Goal: Information Seeking & Learning: Learn about a topic

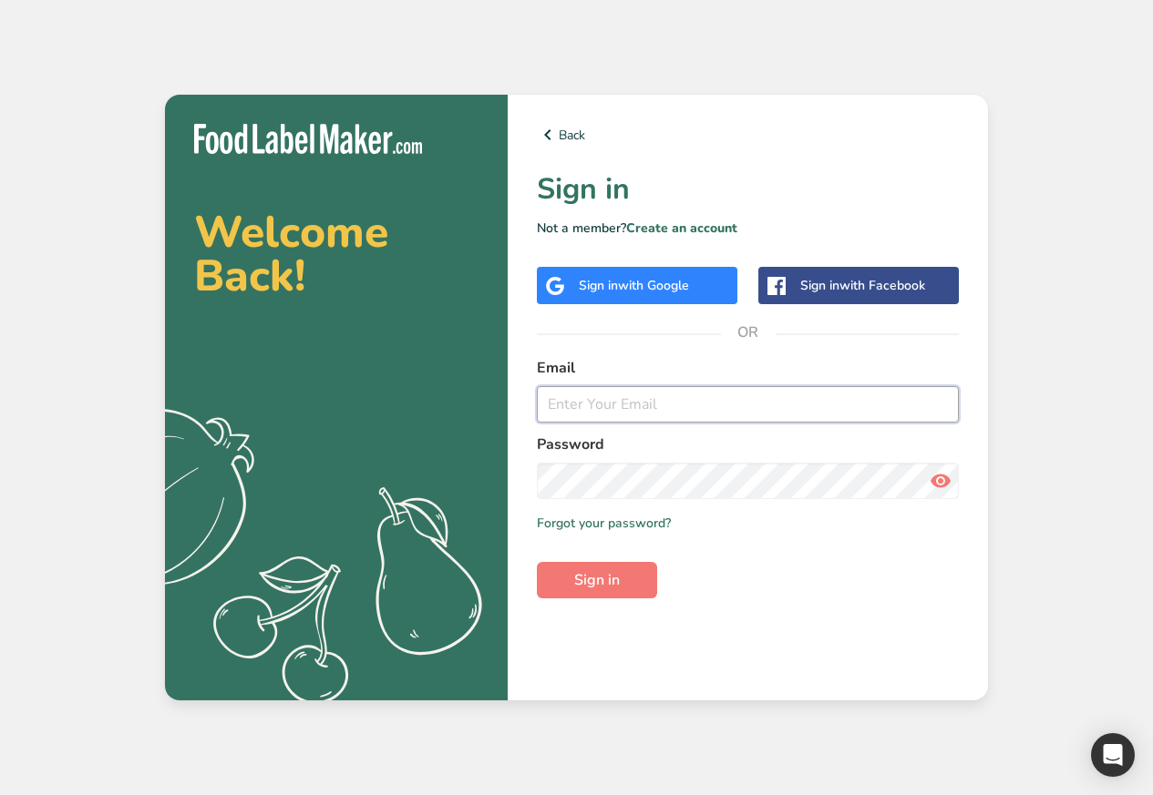
click at [606, 409] on input "email" at bounding box center [748, 404] width 422 height 36
paste input "admin@test.com"
type input "admin@test.com"
click at [585, 579] on span "Sign in" at bounding box center [597, 581] width 46 height 22
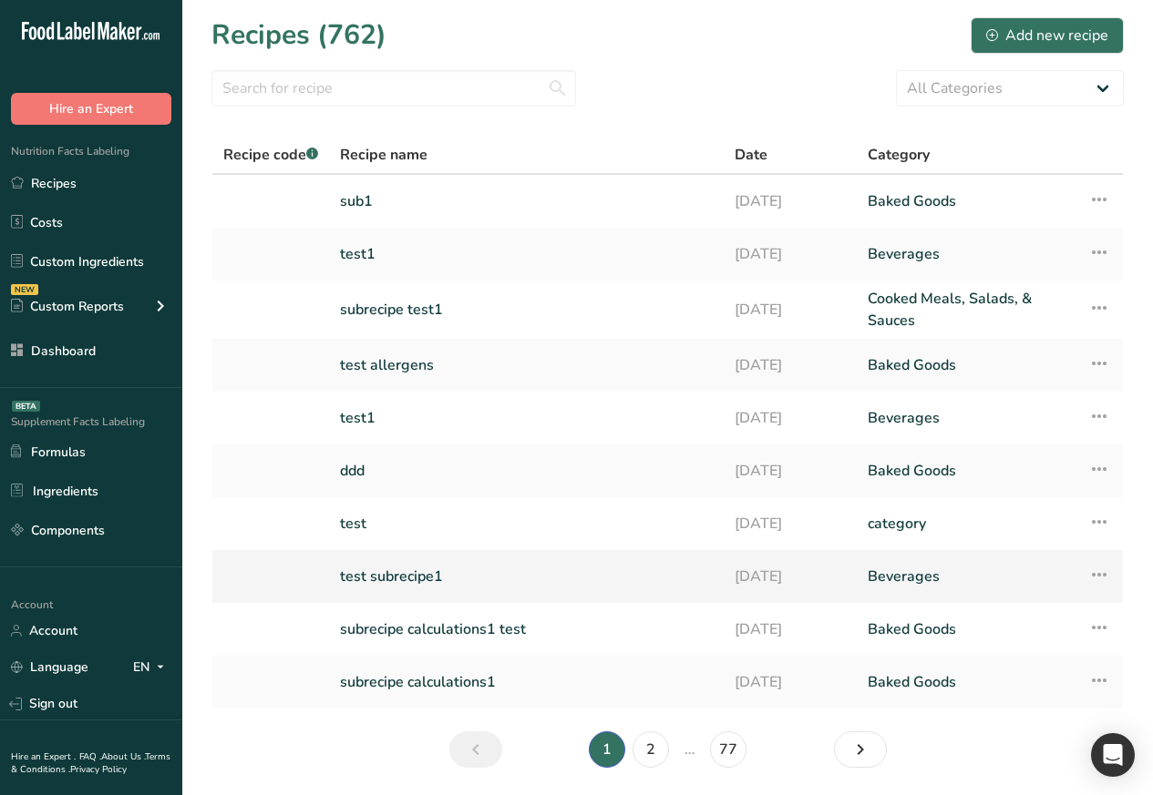
click at [344, 575] on link "test subrecipe1" at bounding box center [526, 577] width 373 height 38
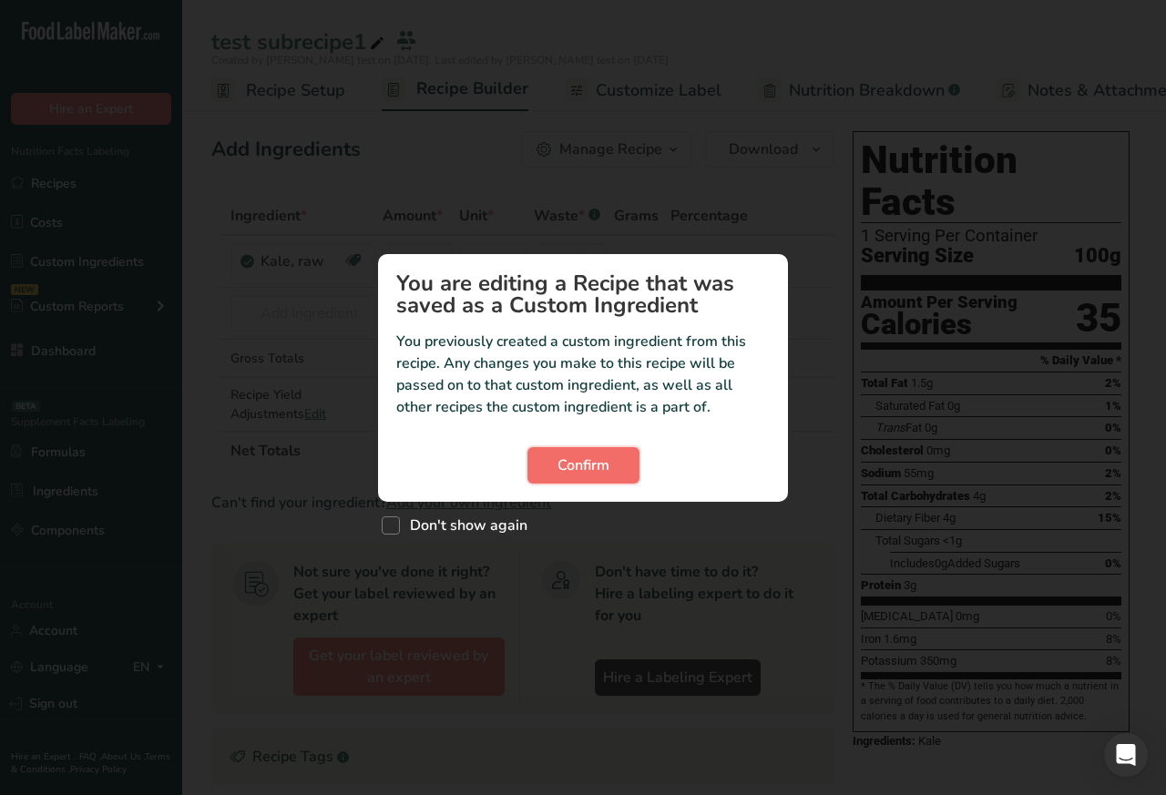
click at [572, 463] on span "Confirm" at bounding box center [584, 466] width 52 height 22
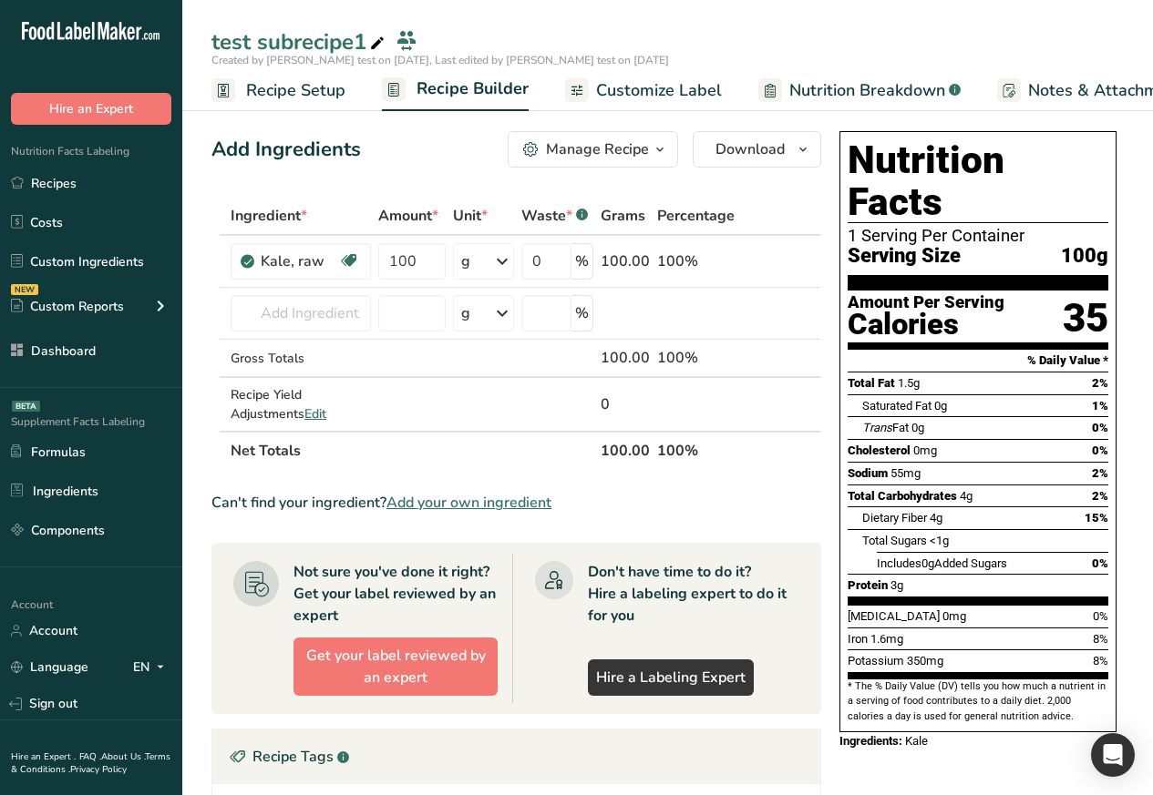
click at [812, 90] on span "Nutrition Breakdown" at bounding box center [867, 90] width 156 height 25
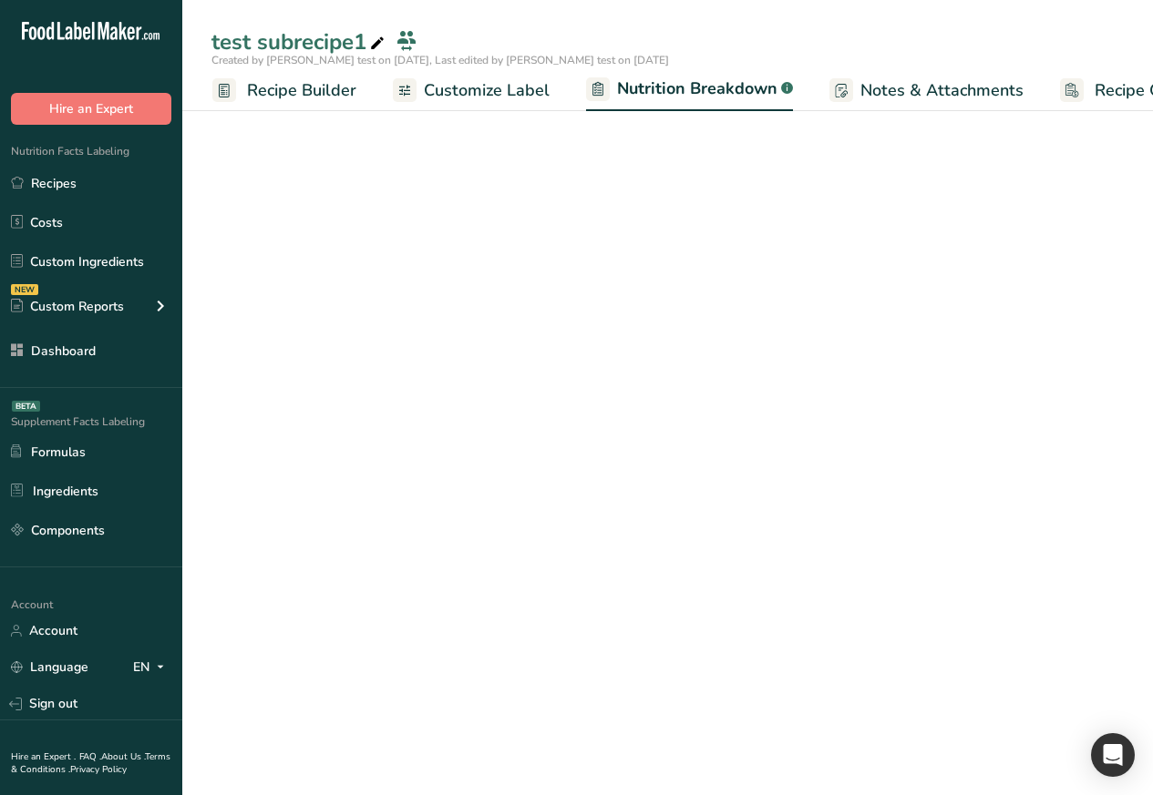
select select "Calories"
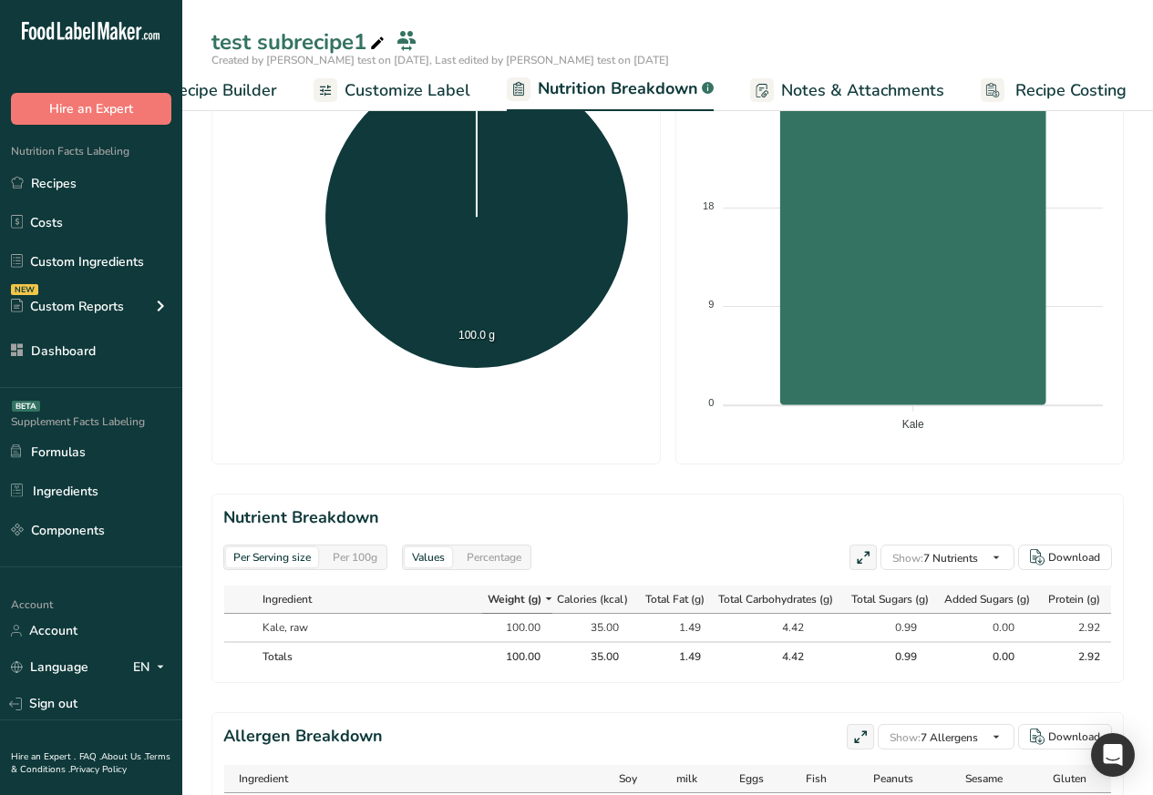
scroll to position [593, 0]
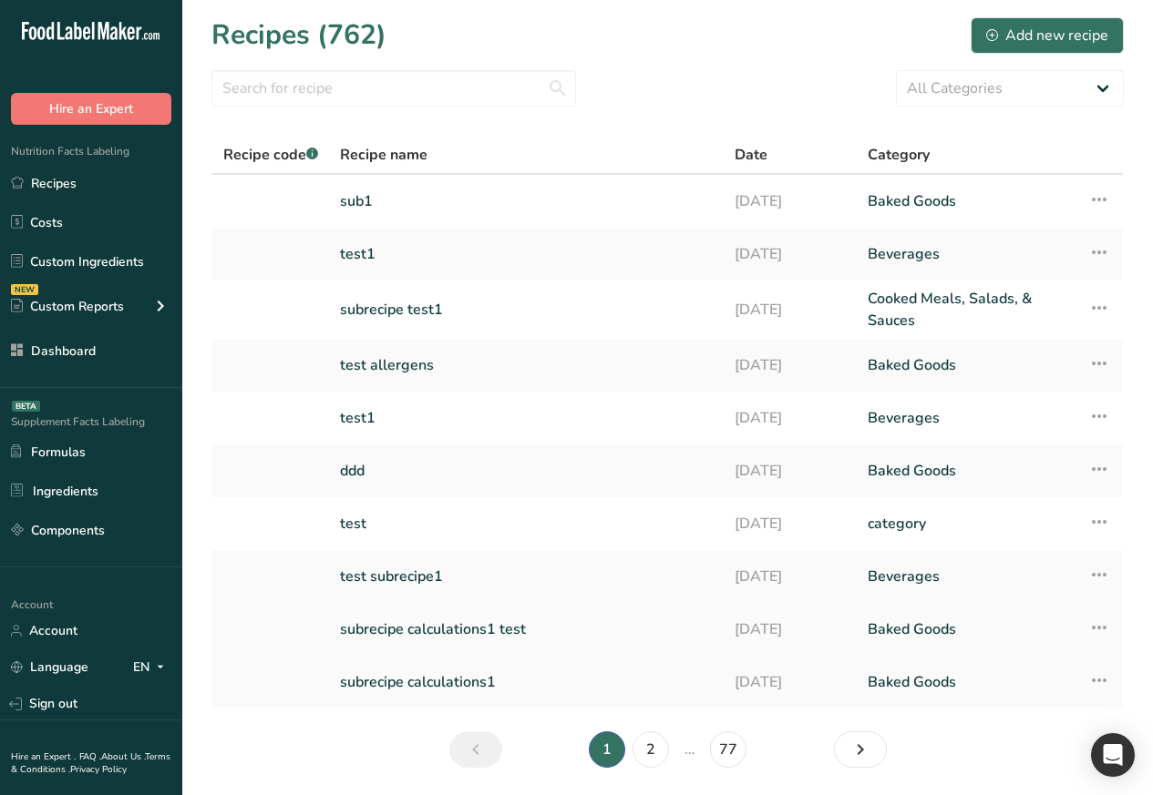
click at [335, 633] on td "subrecipe calculations1 test" at bounding box center [526, 629] width 395 height 53
click at [402, 629] on link "subrecipe calculations1 test" at bounding box center [526, 630] width 373 height 38
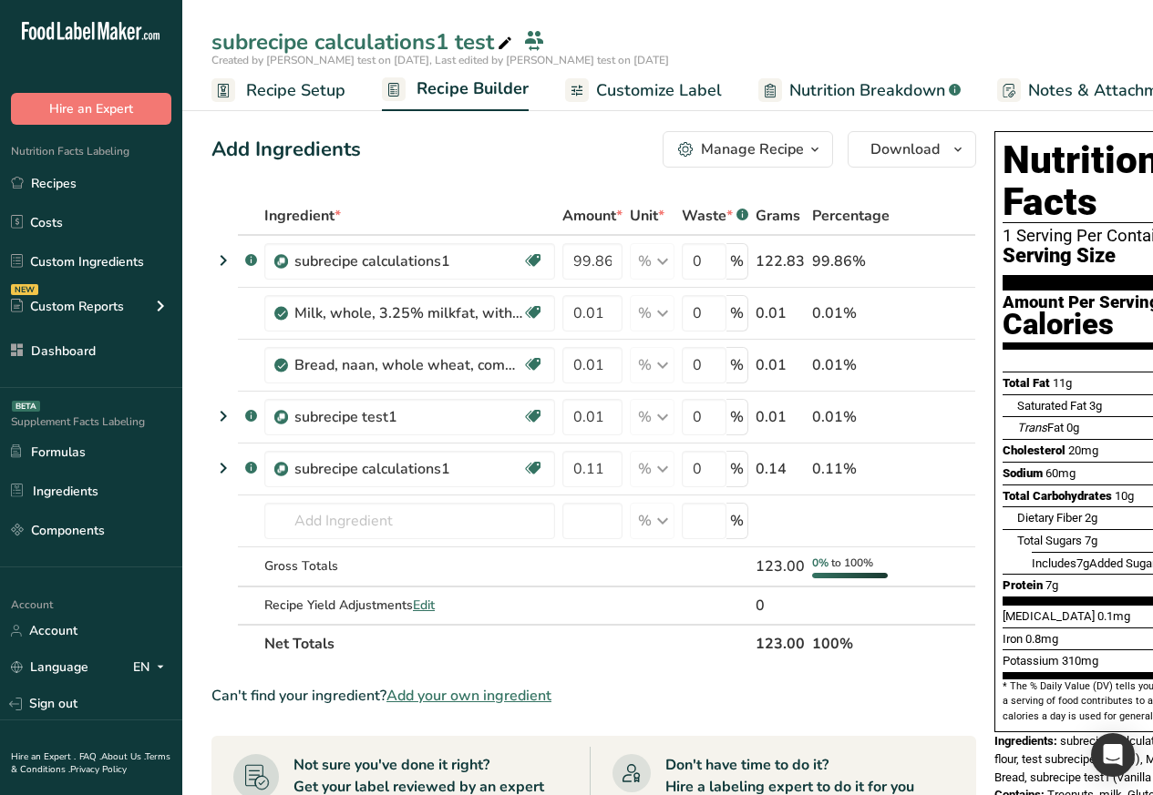
click at [845, 90] on span "Nutrition Breakdown" at bounding box center [867, 90] width 156 height 25
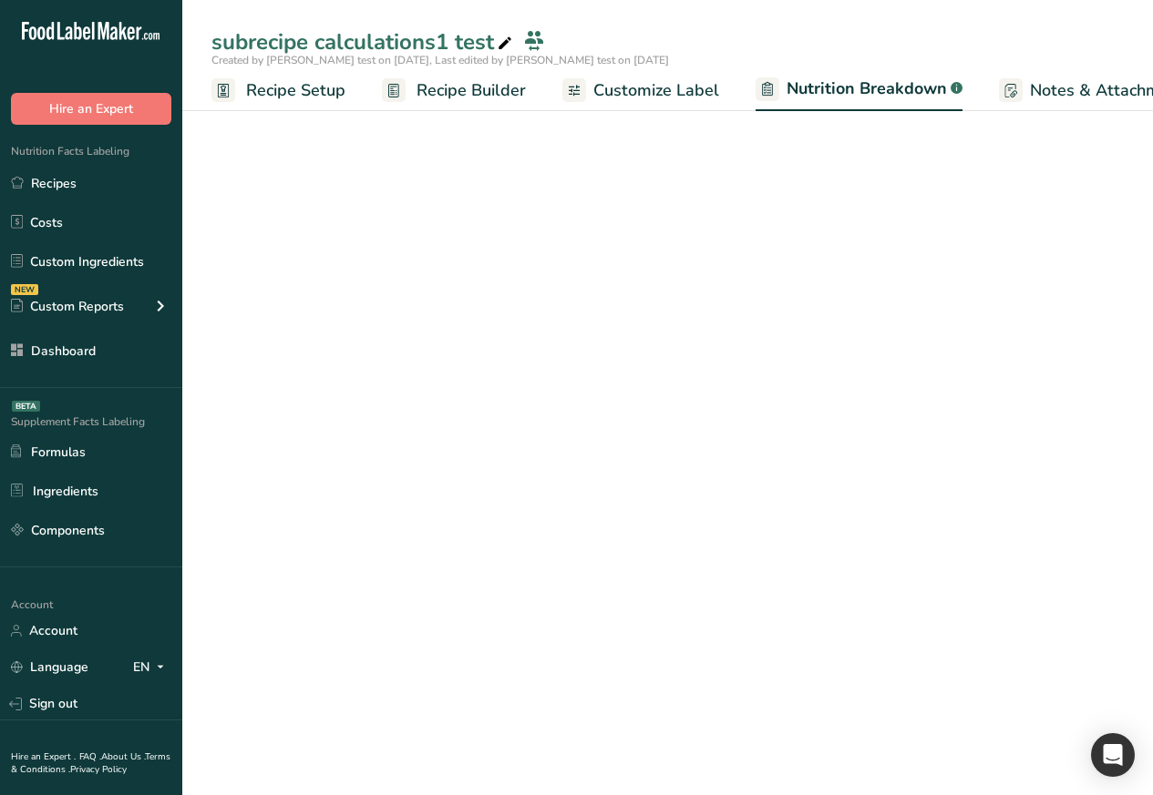
scroll to position [0, 194]
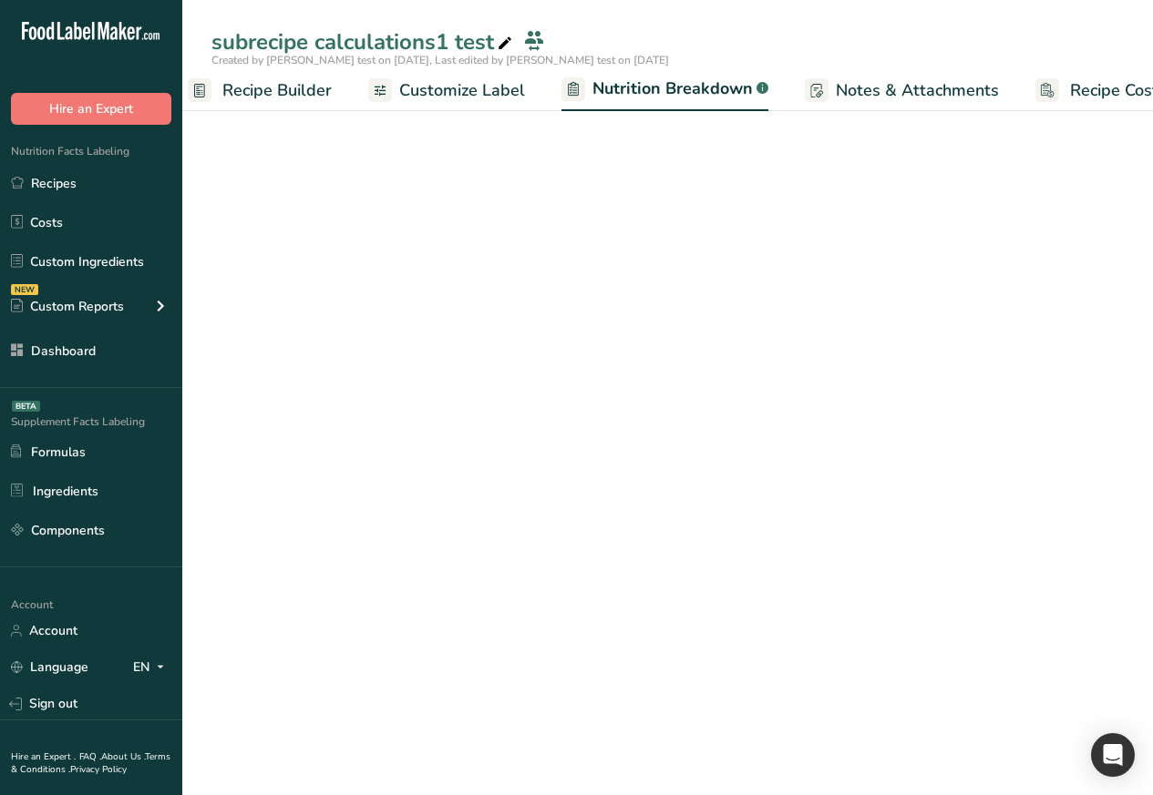
select select "Calories"
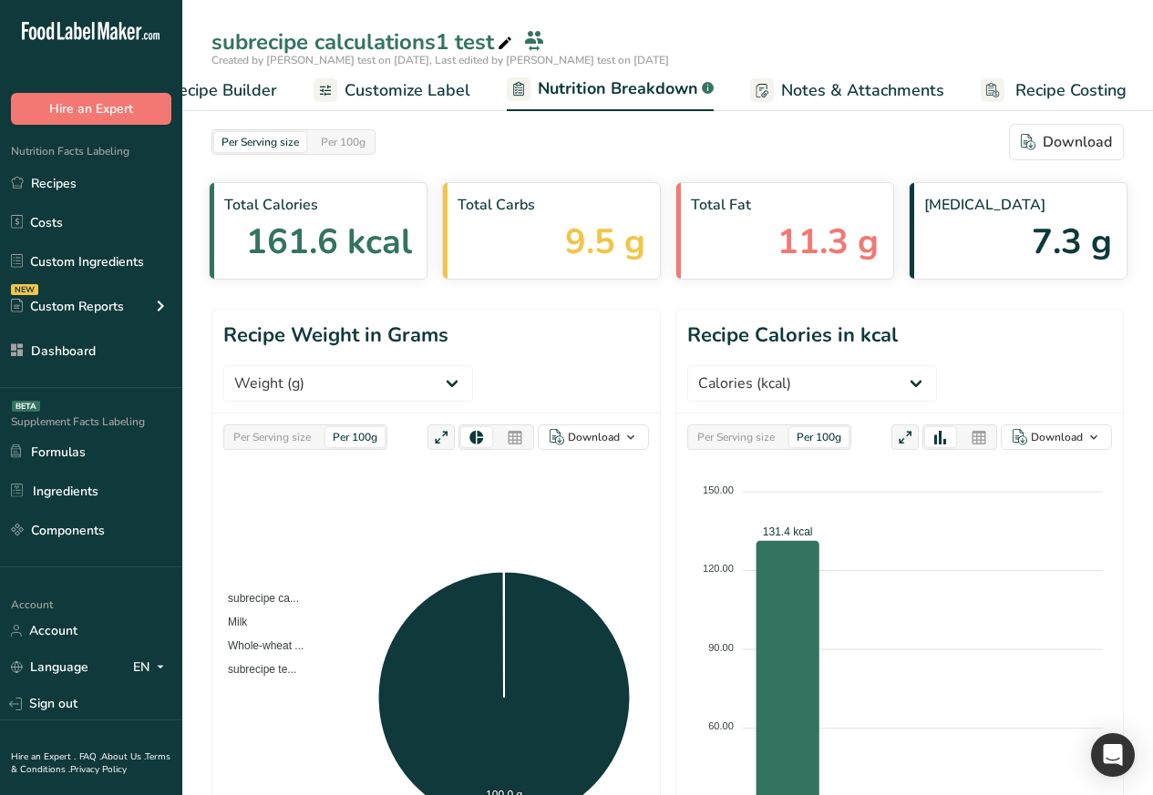
click at [829, 87] on span "Notes & Attachments" at bounding box center [862, 90] width 163 height 25
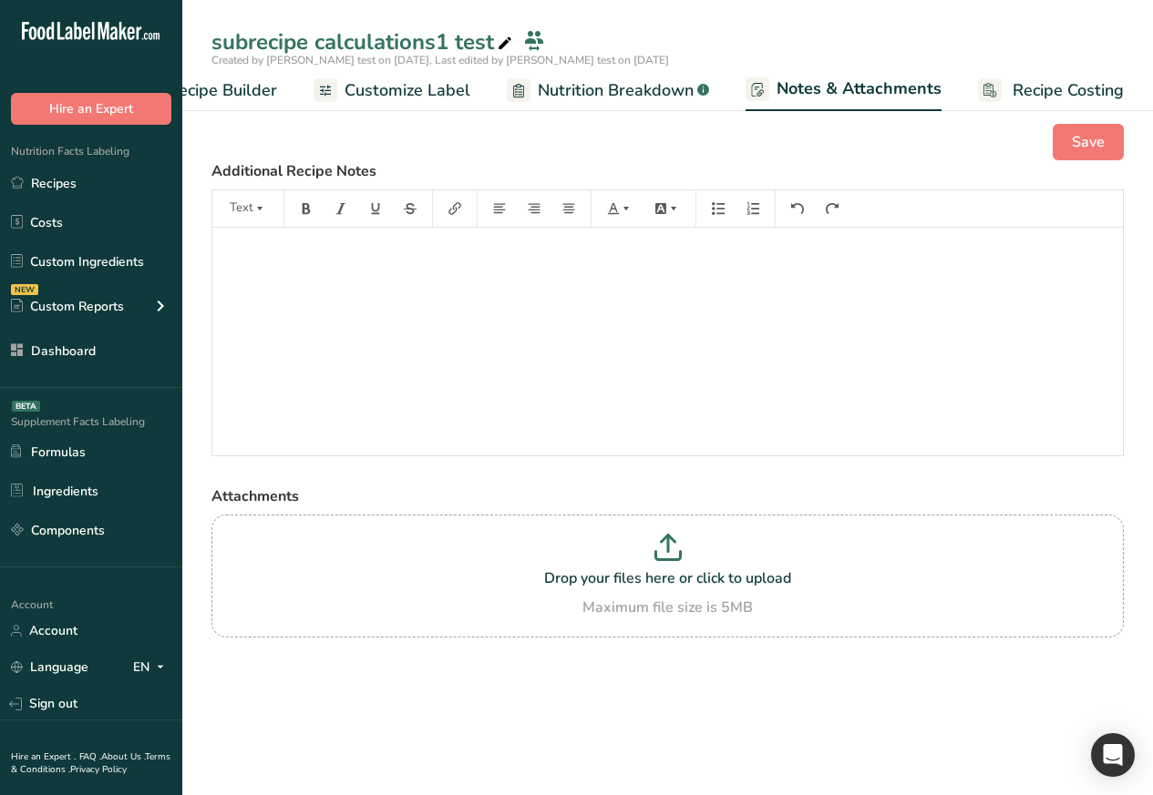
click at [567, 90] on span "Nutrition Breakdown" at bounding box center [616, 90] width 156 height 25
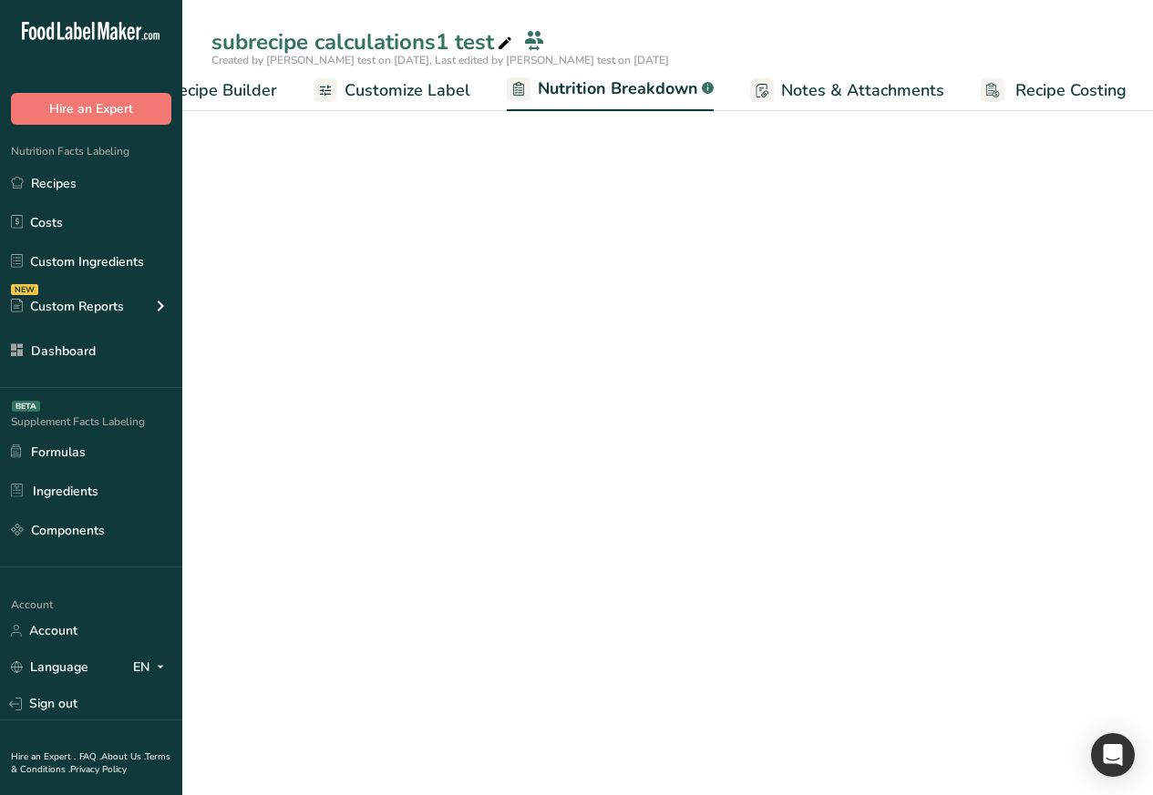
select select "Calories"
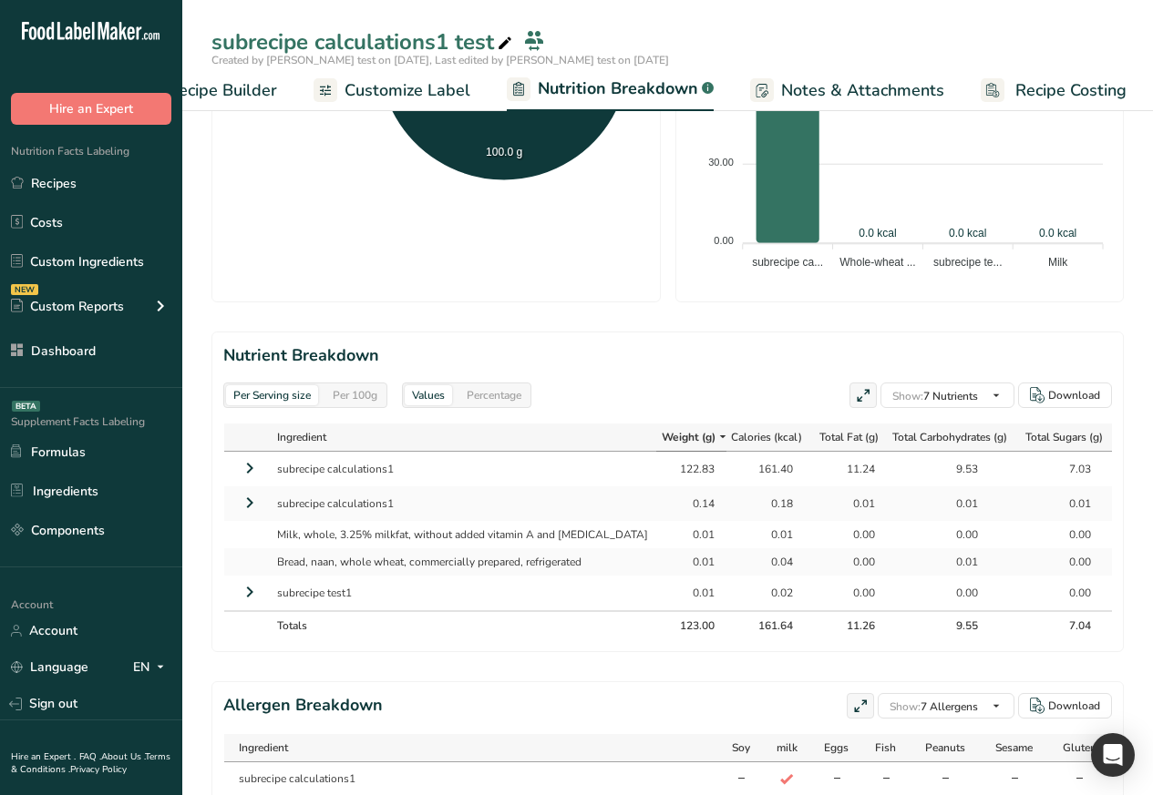
scroll to position [656, 0]
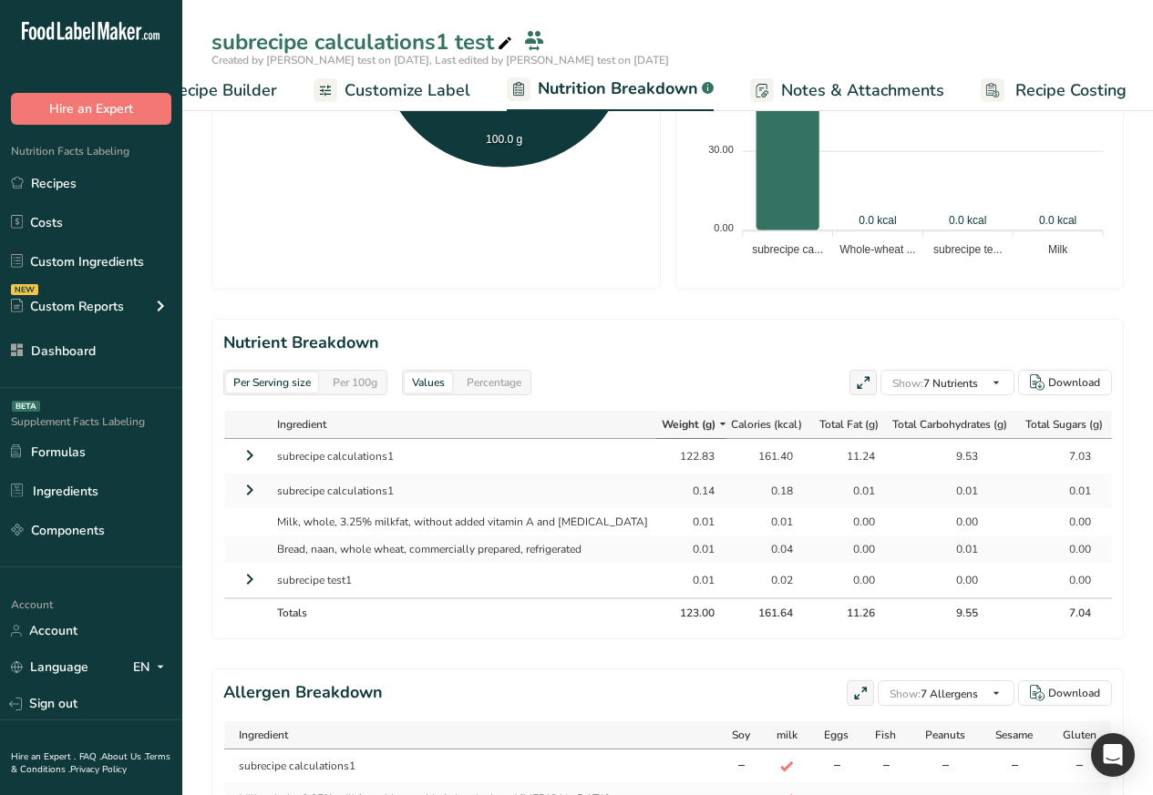
click at [242, 460] on icon at bounding box center [250, 455] width 22 height 33
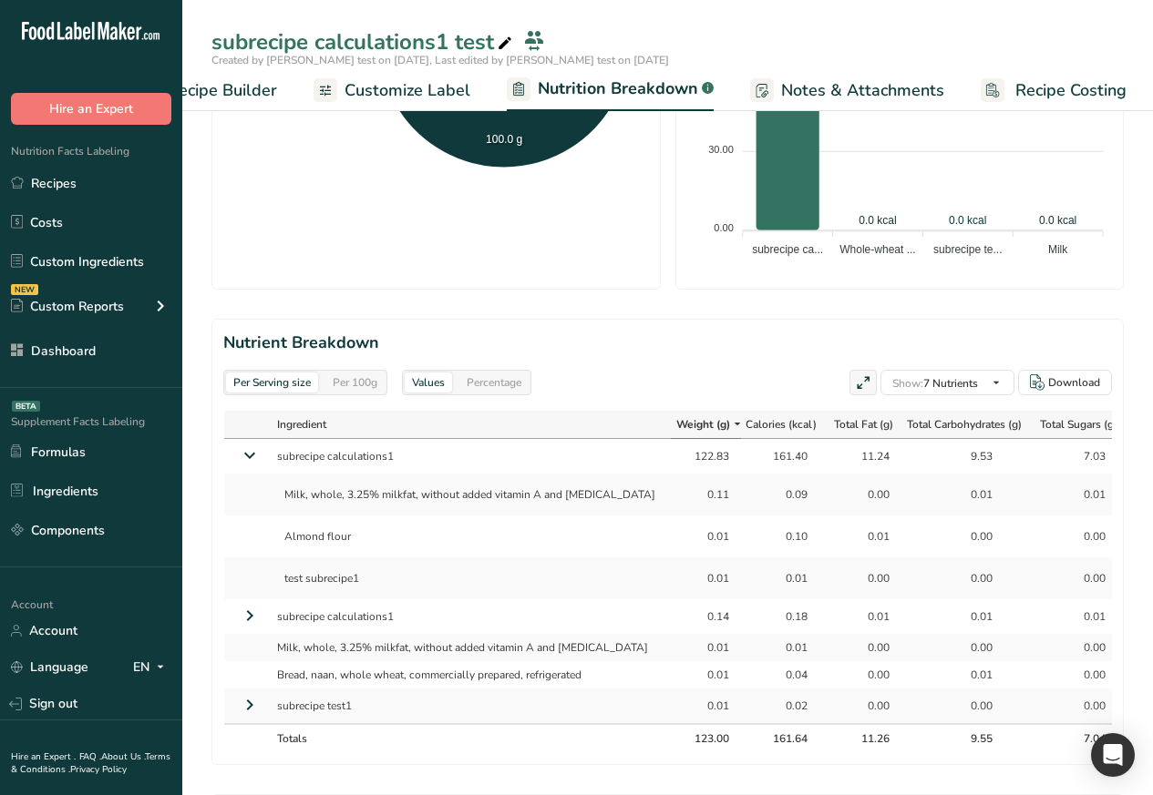
click at [220, 459] on section "Nutrient Breakdown Per Serving size Per 100g Values Percentage Show: 7 Nutrient…" at bounding box center [667, 542] width 912 height 446
click at [221, 459] on section "Nutrient Breakdown Per Serving size Per 100g Values Percentage Show: 7 Nutrient…" at bounding box center [667, 542] width 912 height 446
click at [225, 460] on td at bounding box center [246, 456] width 45 height 35
click at [238, 467] on icon at bounding box center [249, 456] width 33 height 22
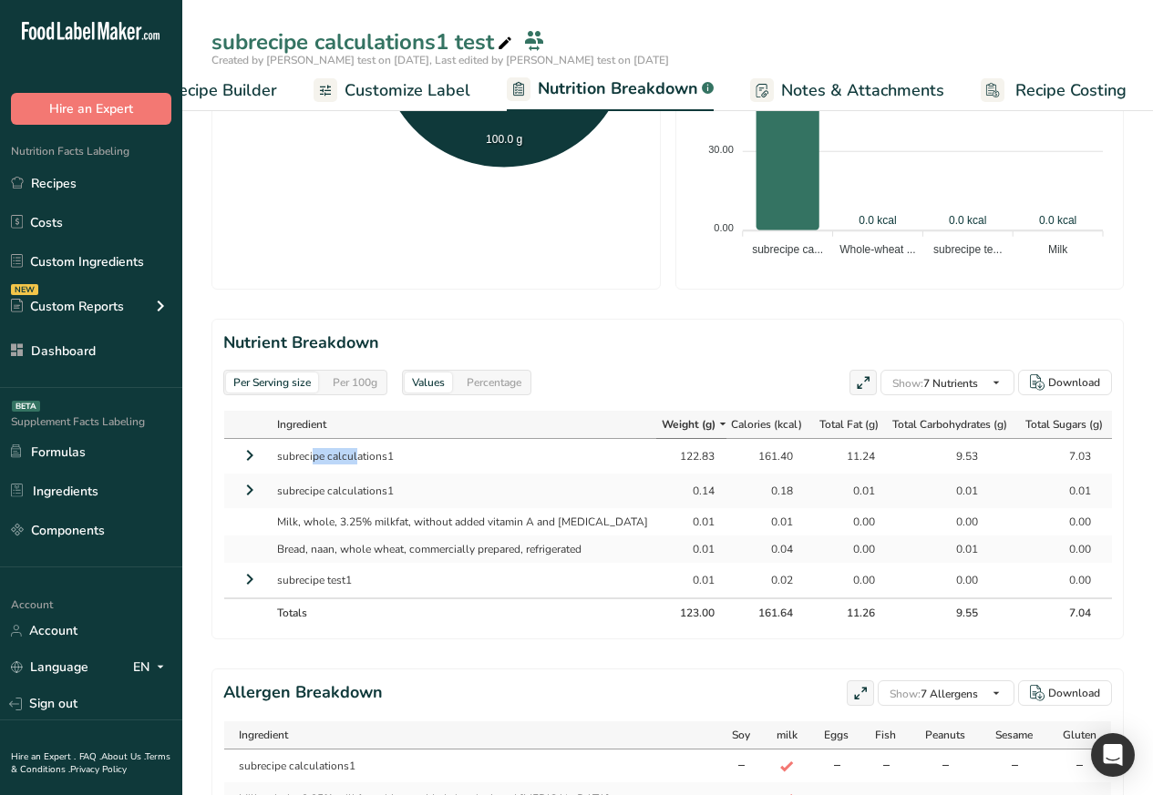
click at [223, 426] on table "Ingredient Weight (g) Calories (kcal) Total Fat (g) Total Carbohydrates (g) Tot…" at bounding box center [754, 519] width 1062 height 218
click at [239, 497] on icon at bounding box center [250, 490] width 22 height 33
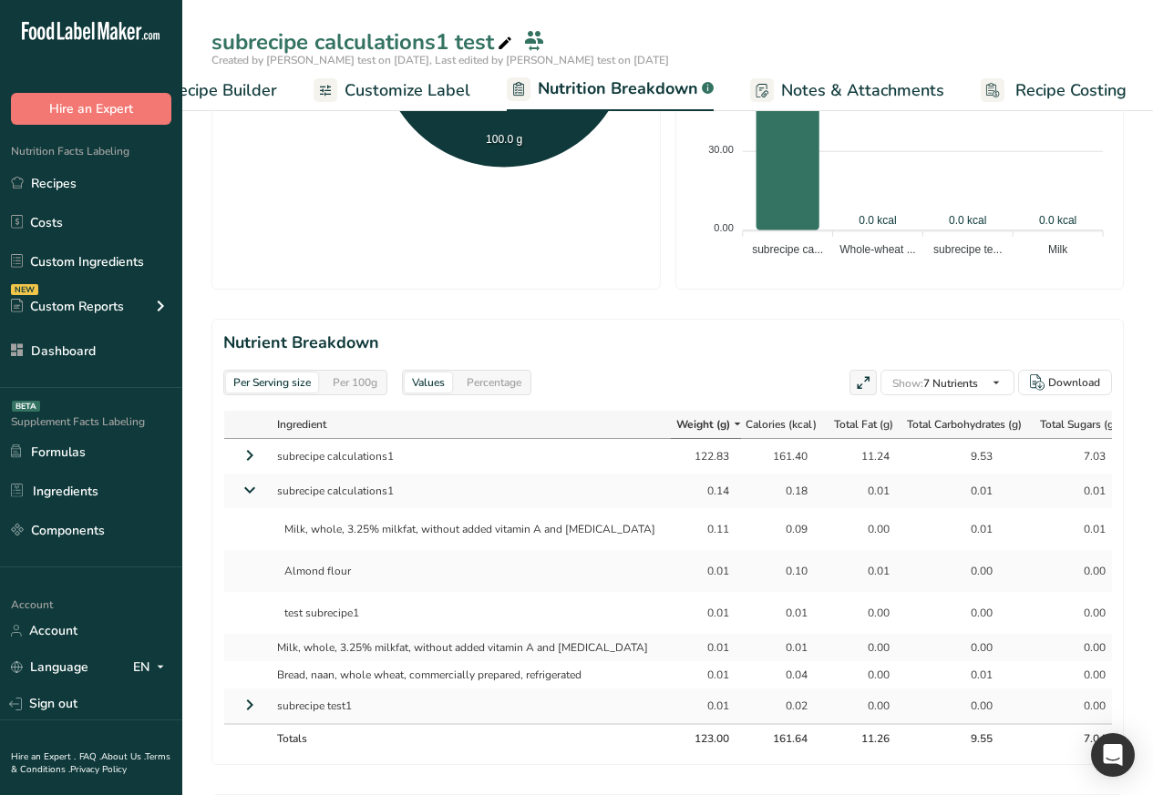
click at [253, 614] on td at bounding box center [246, 613] width 45 height 42
click at [239, 615] on td at bounding box center [246, 613] width 45 height 42
click at [252, 615] on td at bounding box center [246, 613] width 45 height 42
click at [676, 426] on span "Weight (g)" at bounding box center [703, 424] width 54 height 16
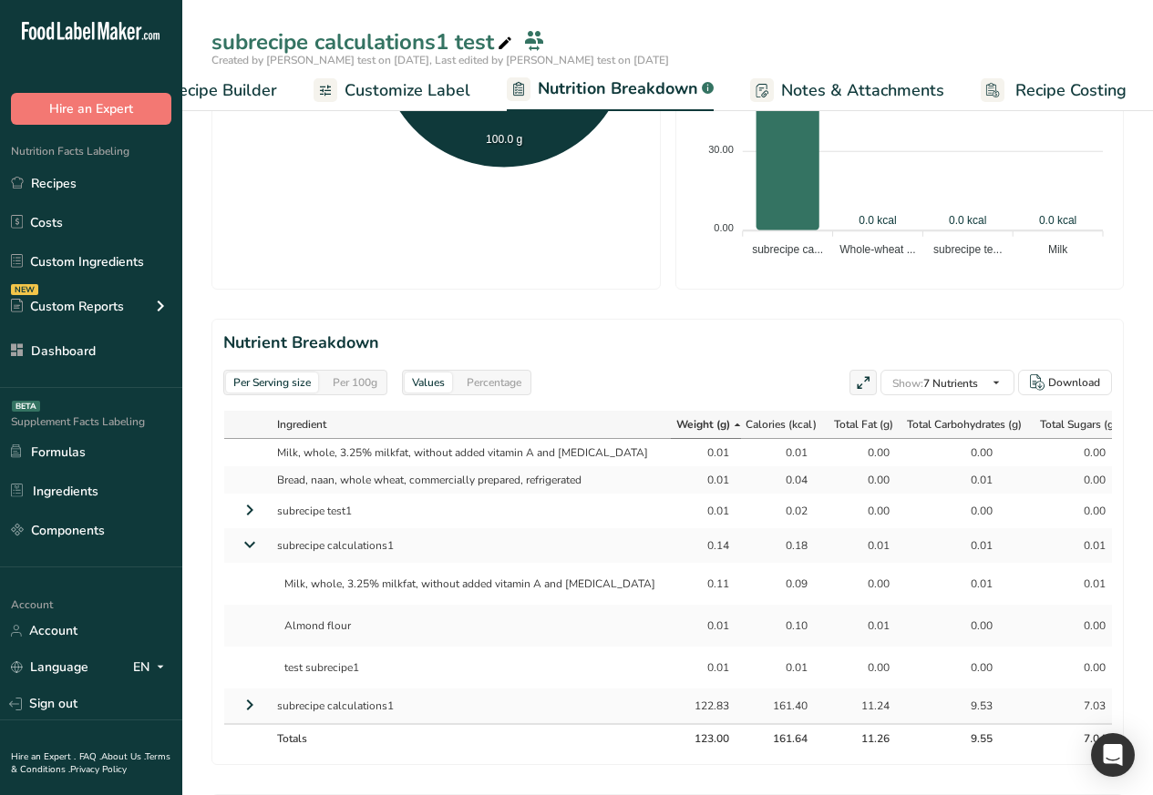
click at [676, 426] on span "Weight (g)" at bounding box center [703, 424] width 54 height 16
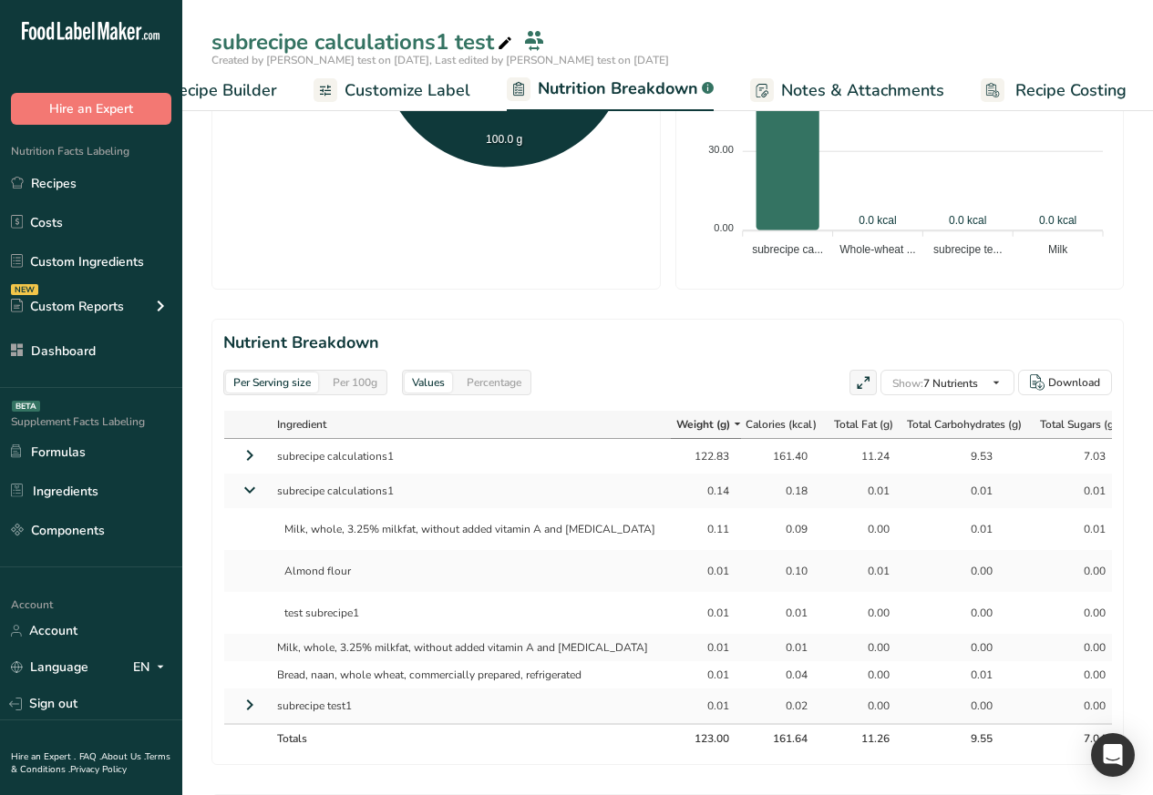
click at [273, 426] on th "Ingredient" at bounding box center [470, 425] width 402 height 28
click at [284, 426] on span "Ingredient" at bounding box center [301, 424] width 49 height 16
click at [221, 428] on section "Nutrient Breakdown Per Serving size Per 100g Values Percentage Show: 7 Nutrient…" at bounding box center [667, 542] width 912 height 446
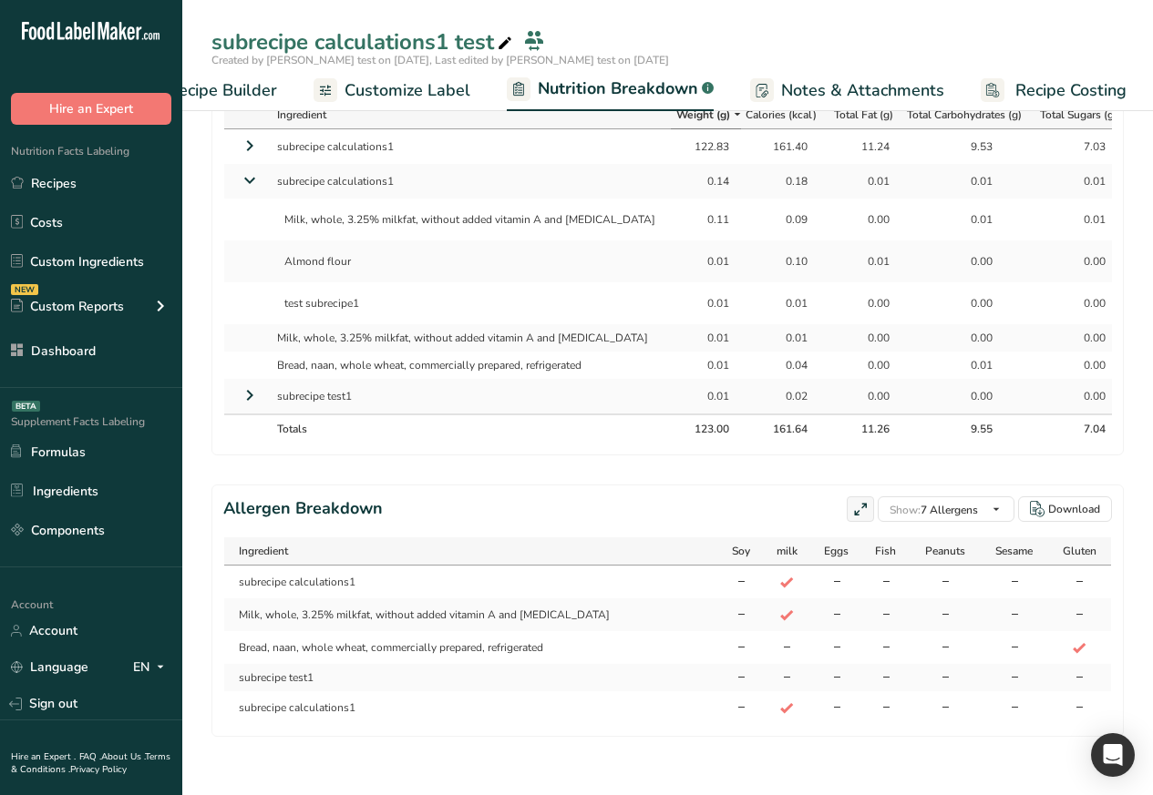
scroll to position [994, 0]
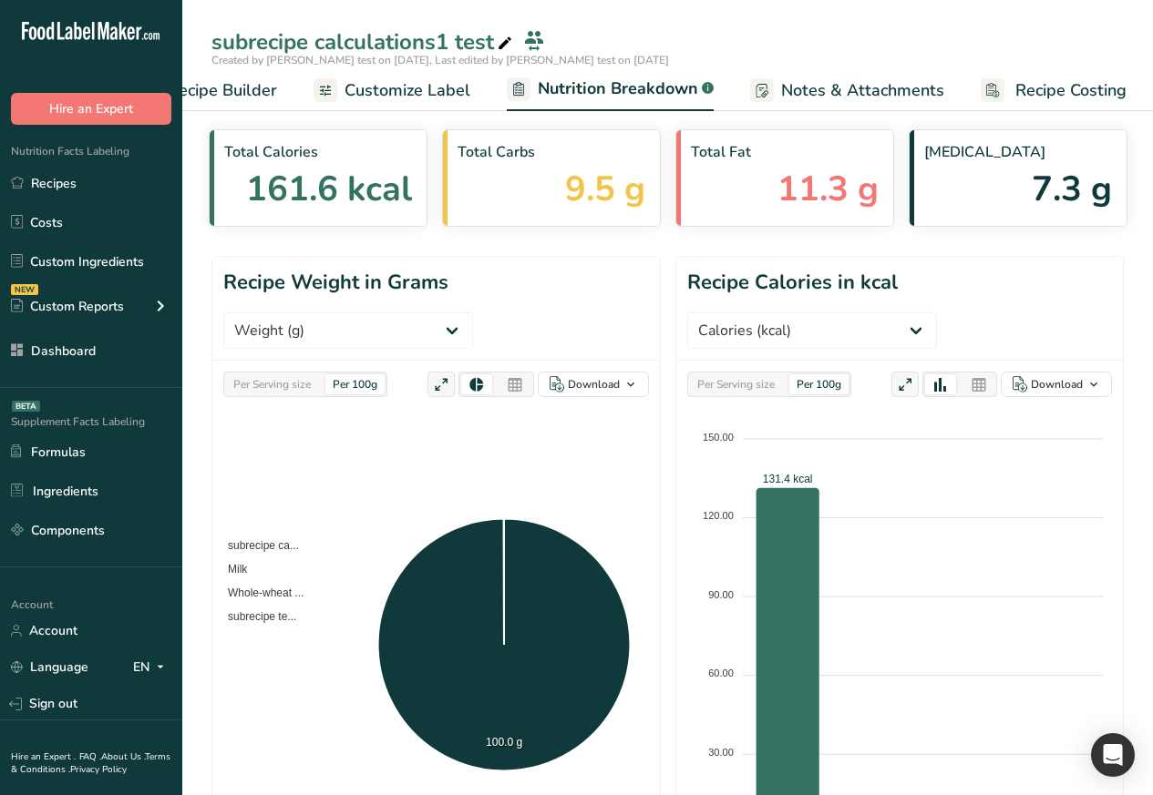
scroll to position [0, 0]
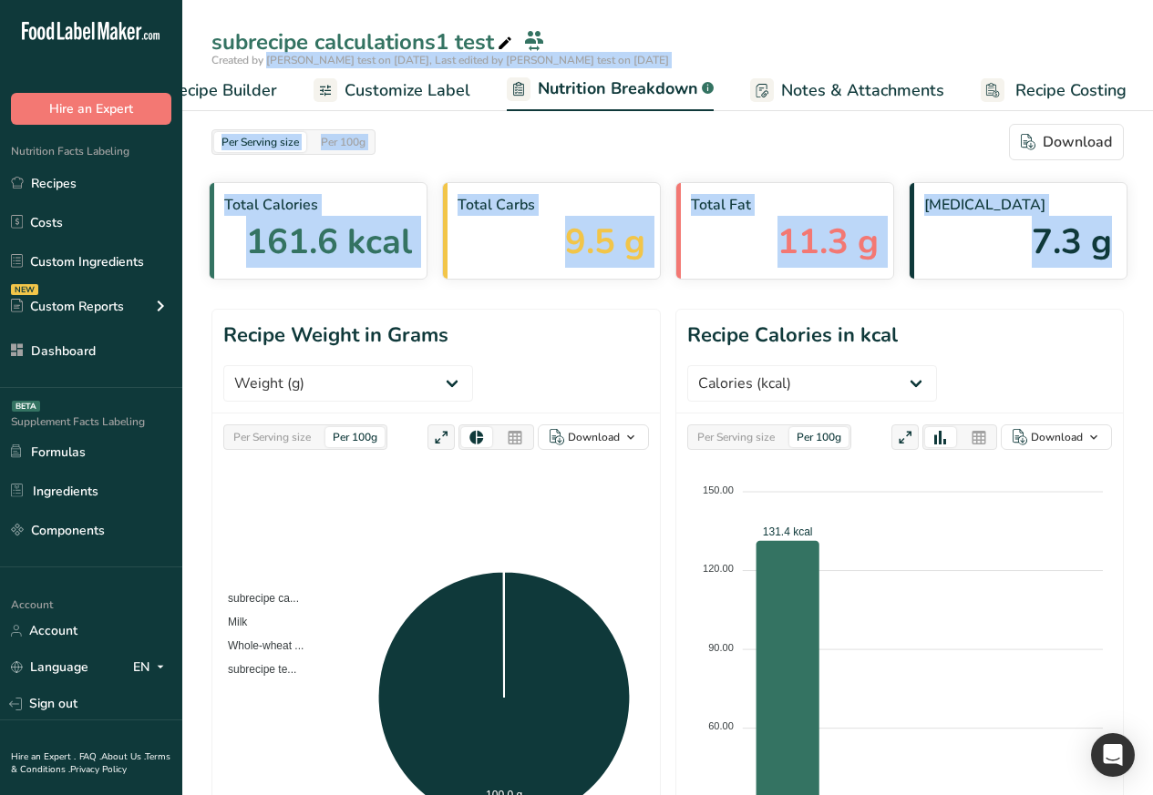
drag, startPoint x: 1141, startPoint y: 60, endPoint x: 1144, endPoint y: -79, distance: 139.4
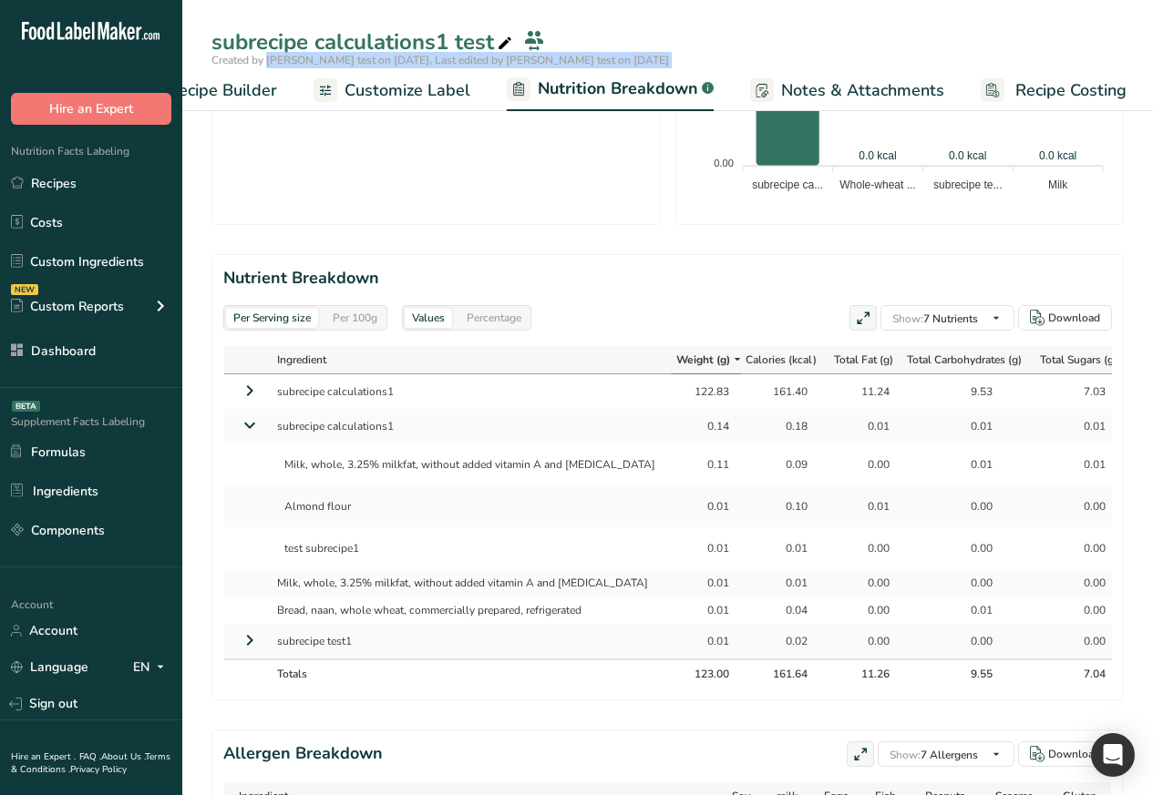
scroll to position [765, 0]
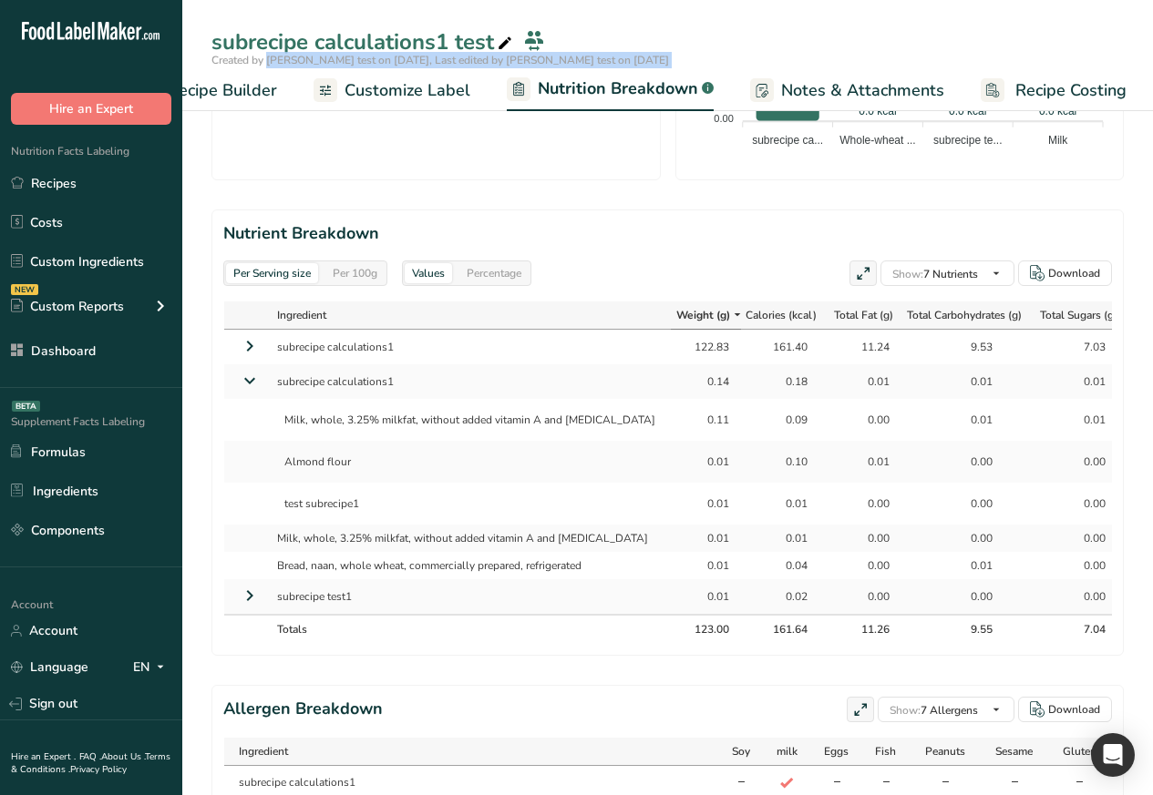
click at [676, 323] on span "Weight (g)" at bounding box center [703, 315] width 54 height 16
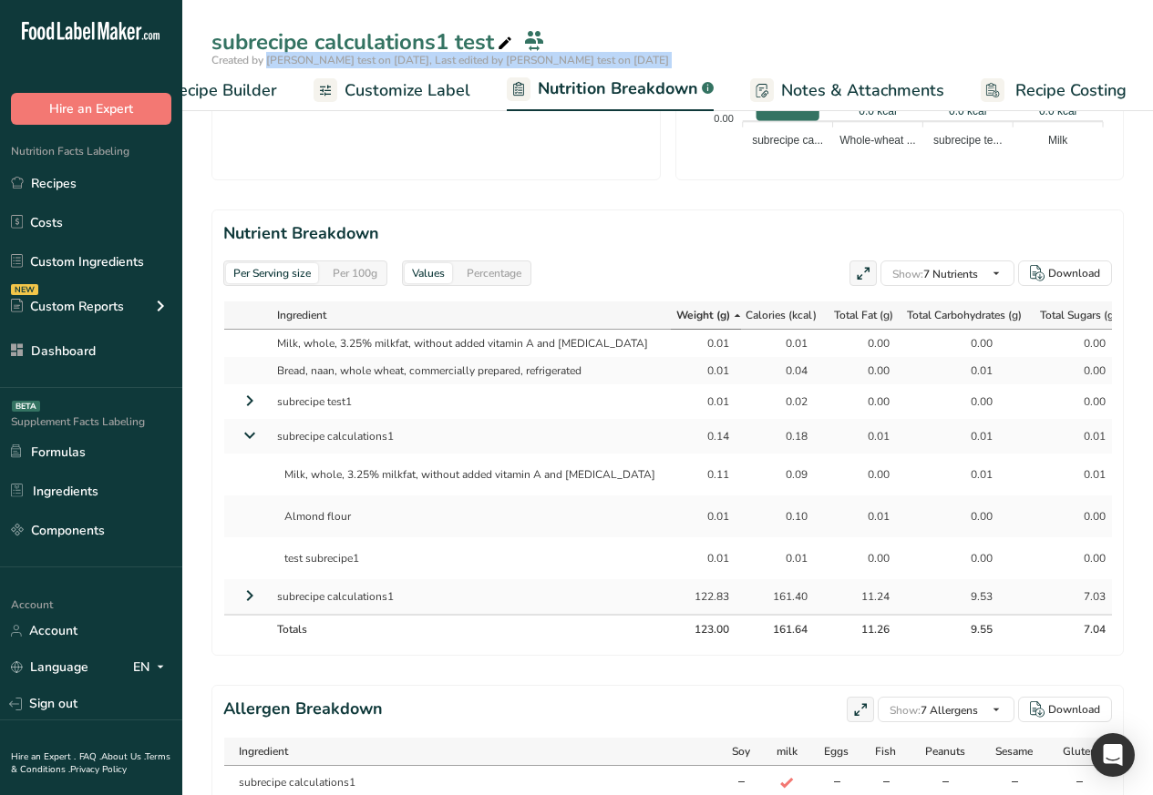
click at [676, 322] on span "Weight (g)" at bounding box center [703, 315] width 54 height 16
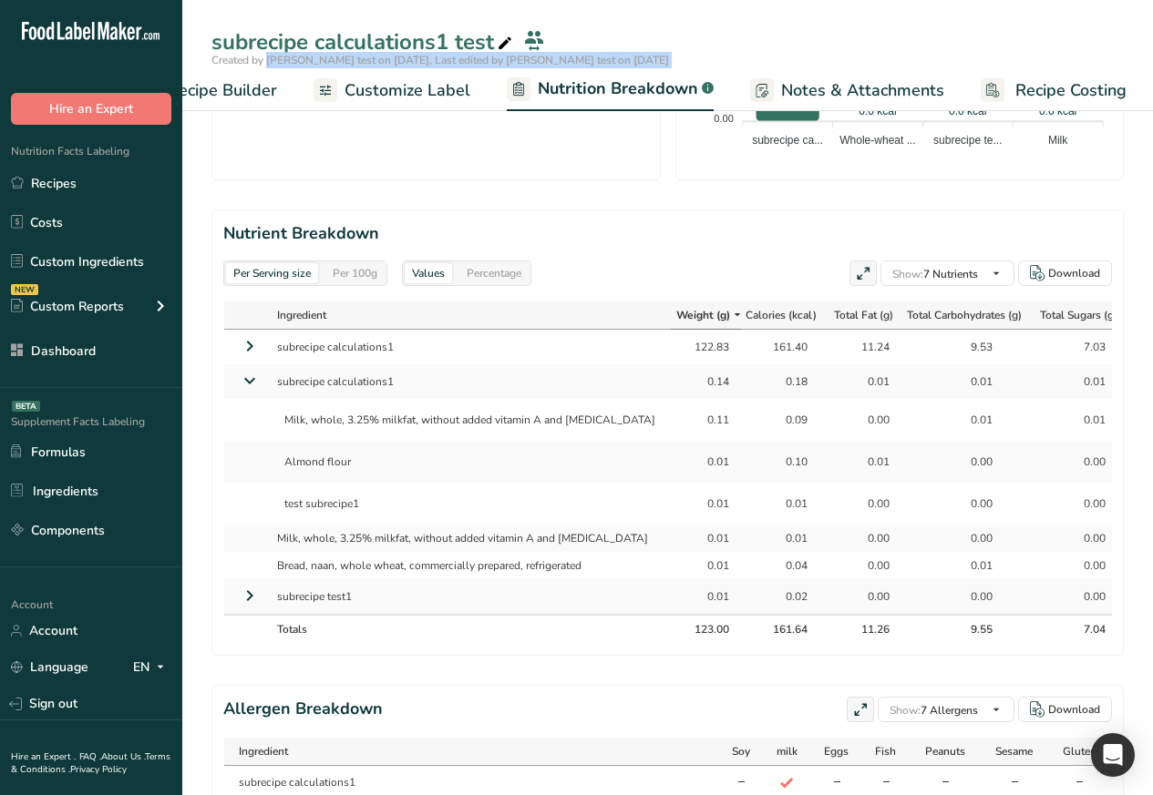
click at [272, 322] on th "Ingredient" at bounding box center [470, 316] width 402 height 28
click at [279, 322] on span "Ingredient" at bounding box center [301, 315] width 49 height 16
click at [238, 322] on th at bounding box center [246, 316] width 45 height 28
click at [221, 322] on section "Nutrient Breakdown Per Serving size Per 100g Values Percentage Show: 7 Nutrient…" at bounding box center [667, 433] width 912 height 446
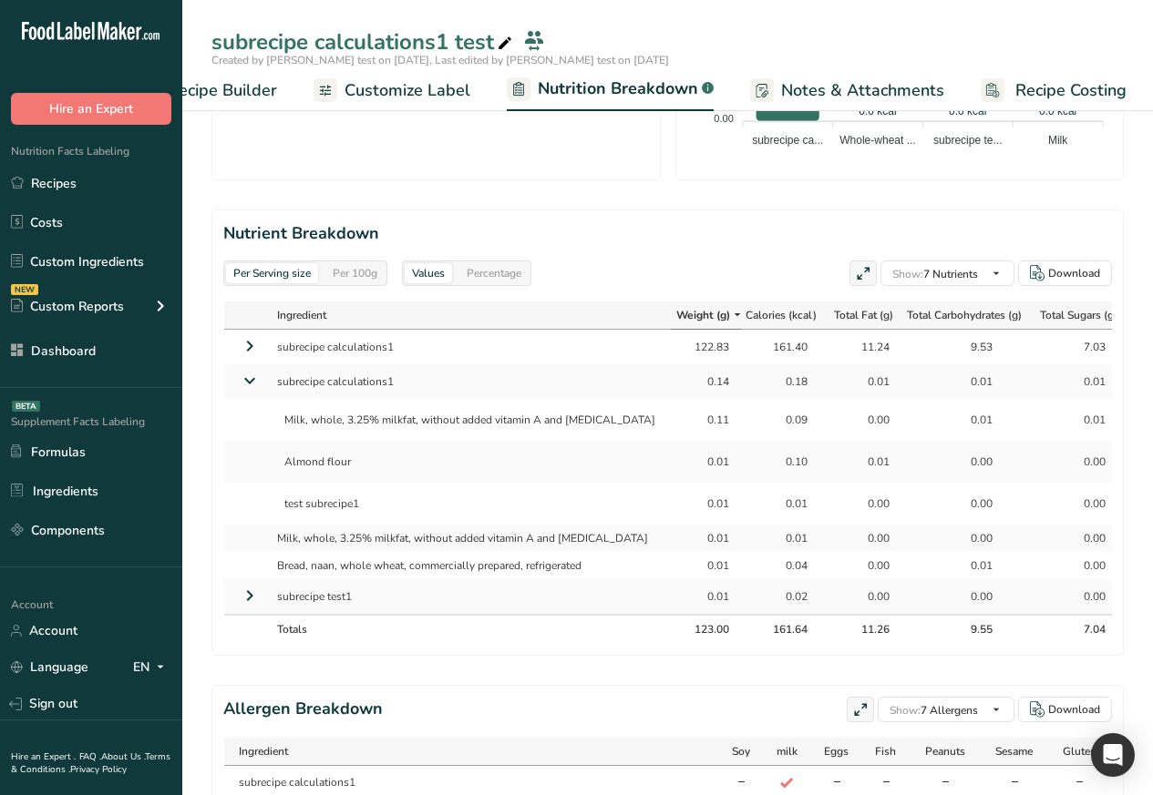
click at [239, 345] on icon at bounding box center [250, 346] width 22 height 33
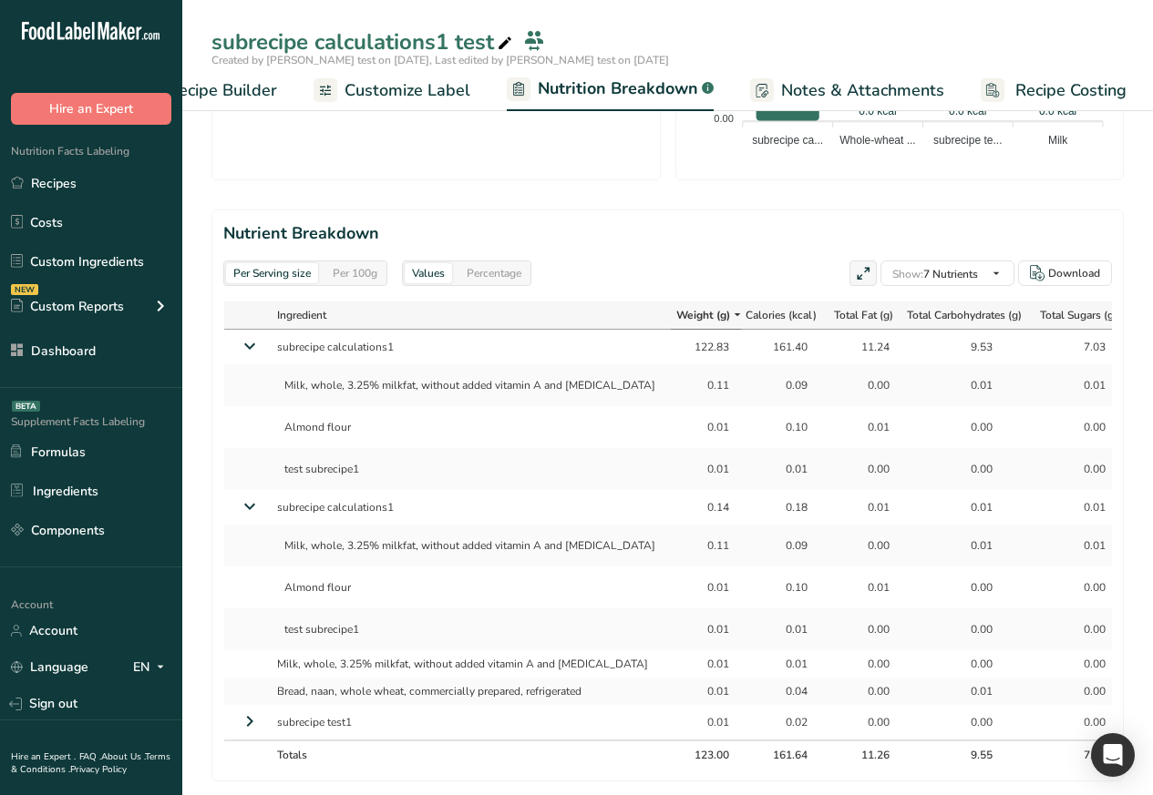
click at [221, 322] on section "Nutrient Breakdown Per Serving size Per 100g Values Percentage Show: 7 Nutrient…" at bounding box center [667, 496] width 912 height 572
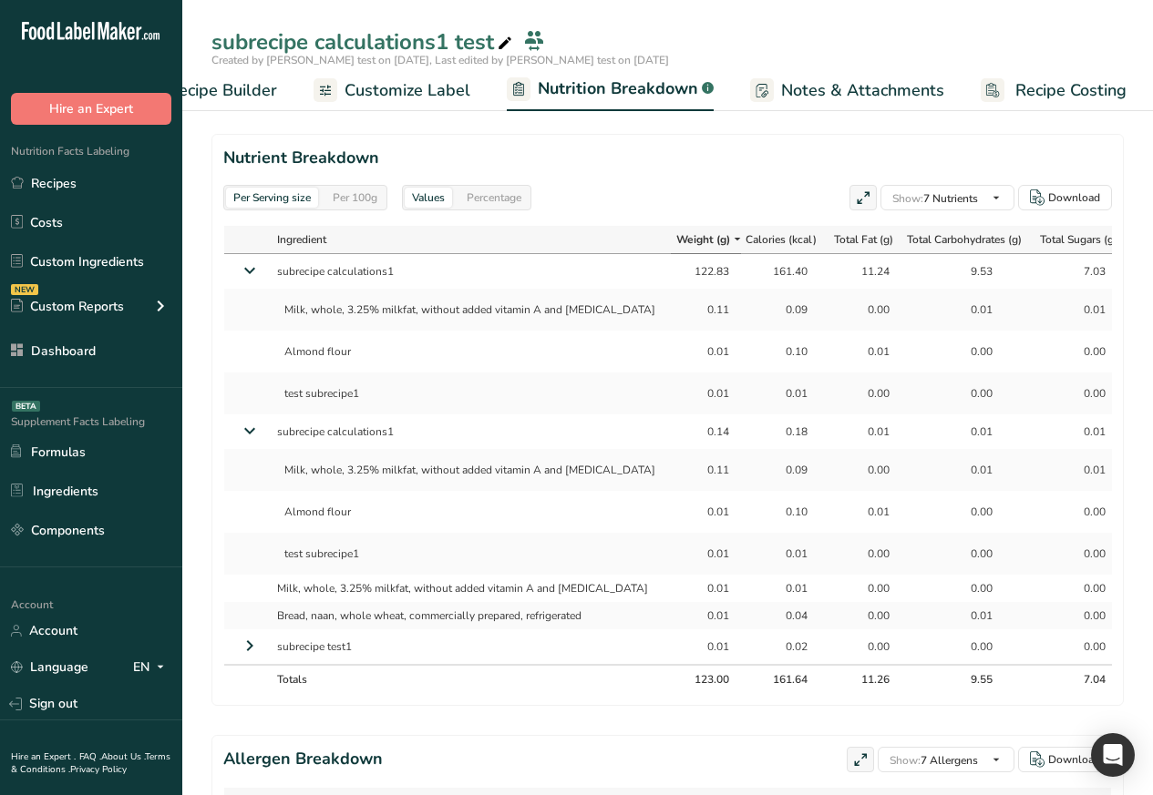
scroll to position [1119, 0]
